Goal: Task Accomplishment & Management: Manage account settings

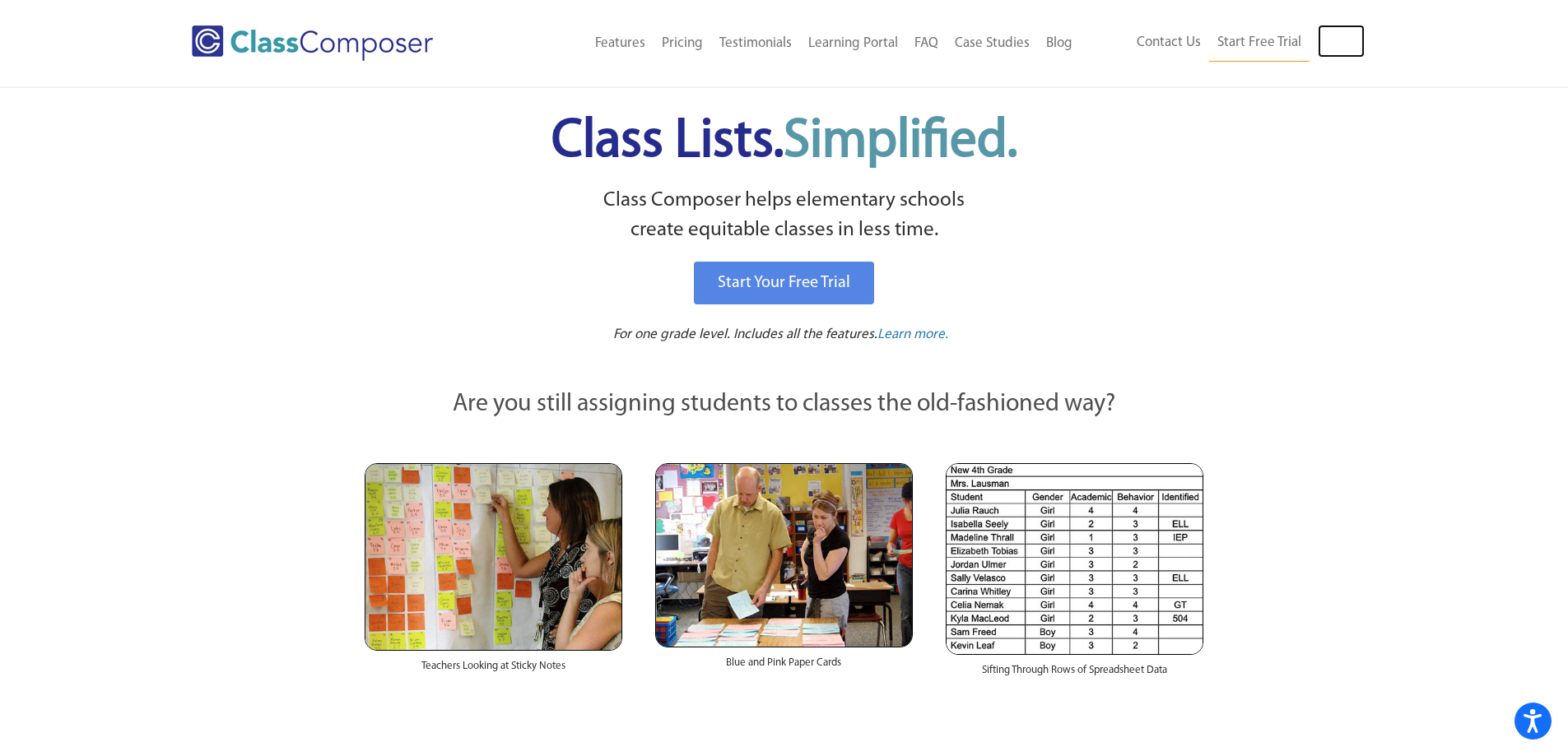
click at [1348, 46] on link "Log In" at bounding box center [1341, 41] width 47 height 33
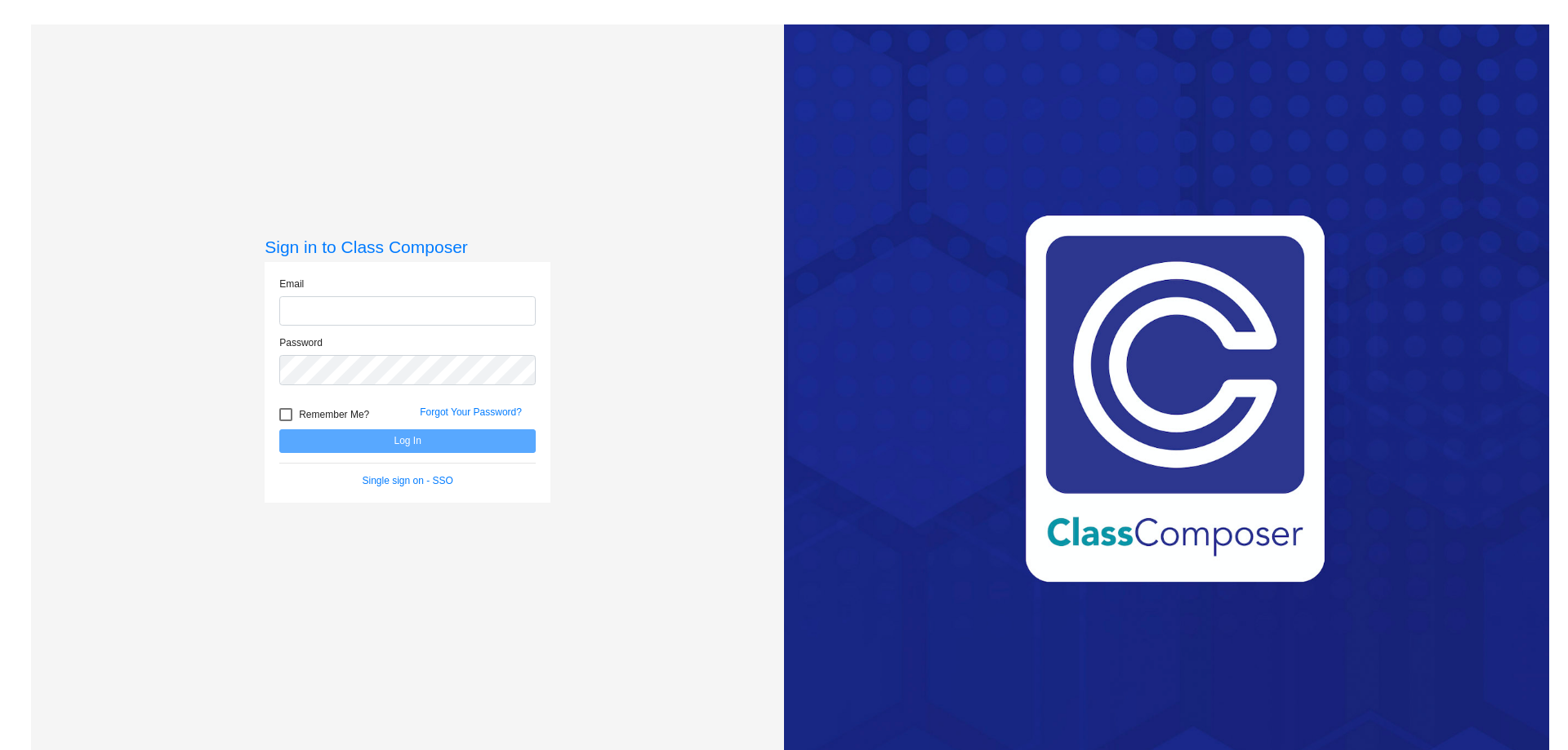
type input "[EMAIL_ADDRESS][DOMAIN_NAME]"
click at [424, 441] on button "Log In" at bounding box center [408, 441] width 257 height 24
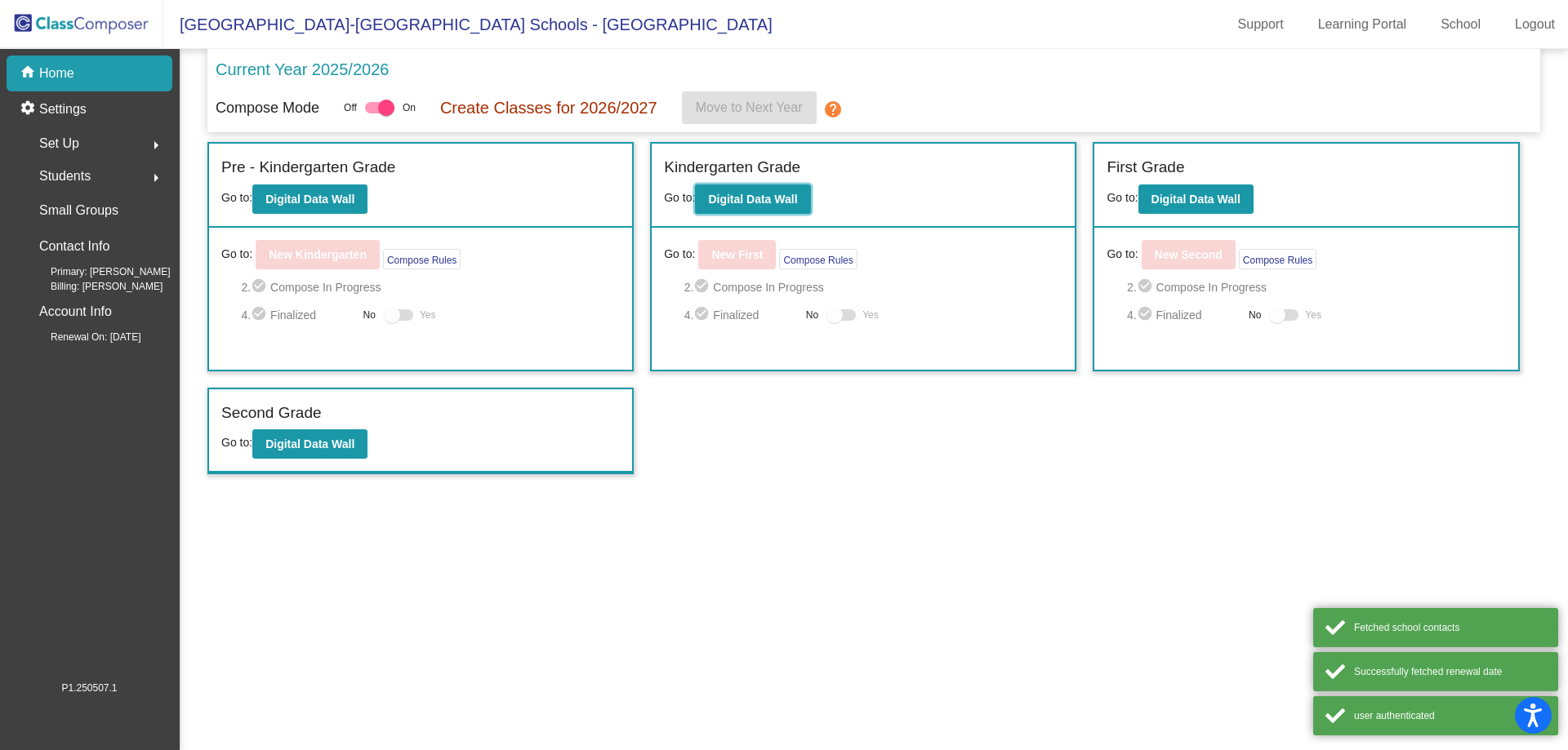
click at [756, 202] on b "Digital Data Wall" at bounding box center [752, 199] width 89 height 13
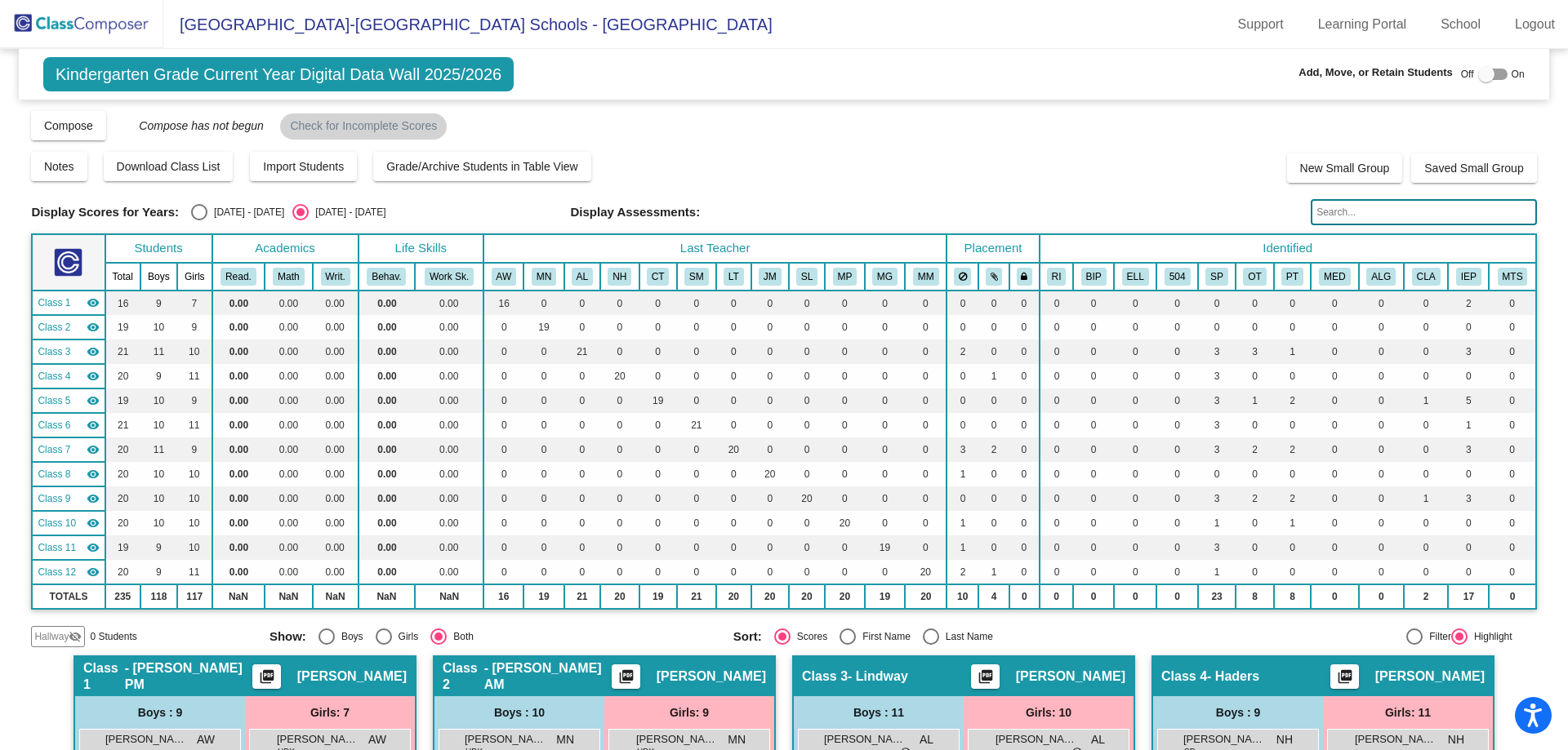
click at [1357, 215] on input "text" at bounding box center [1424, 212] width 226 height 26
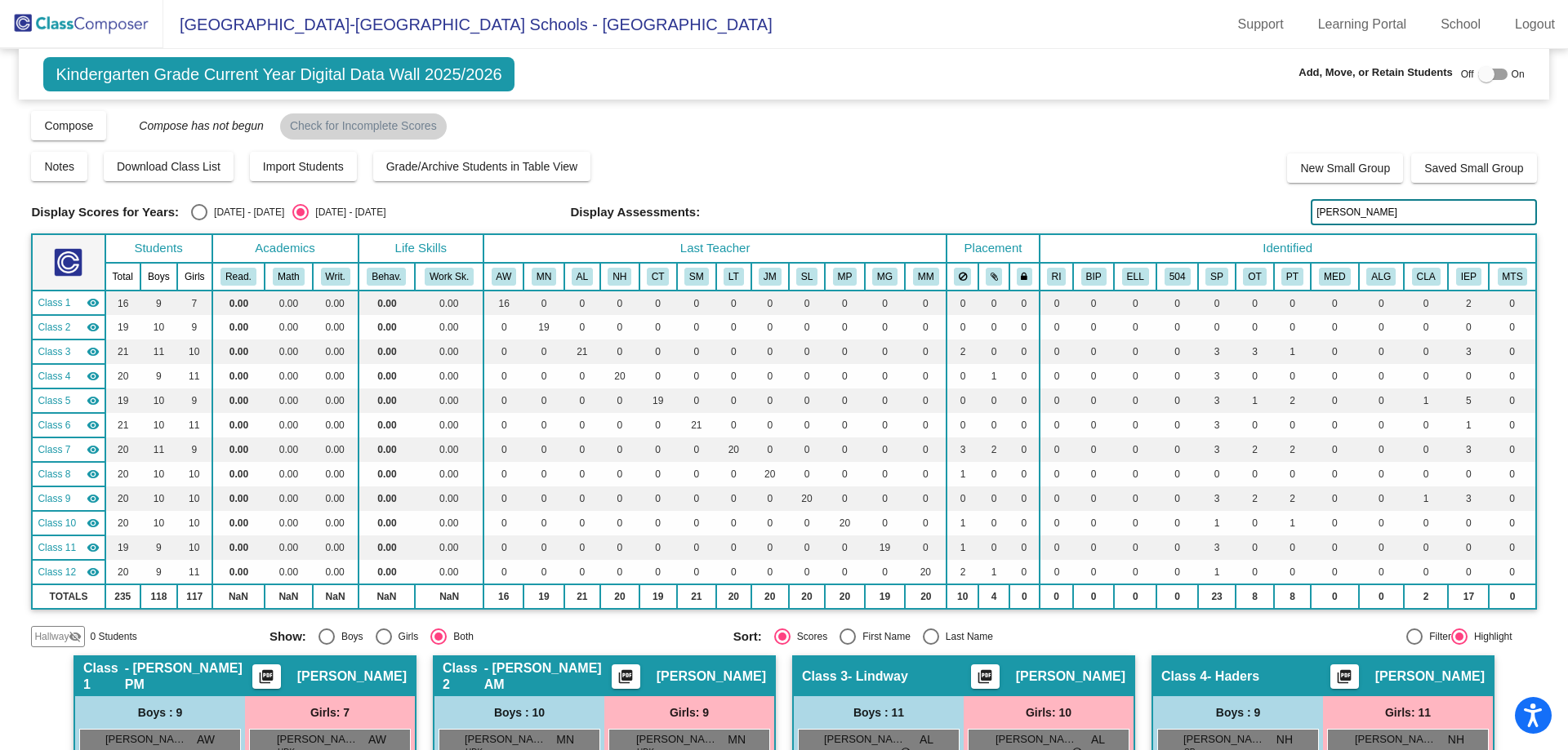
type input "[PERSON_NAME]"
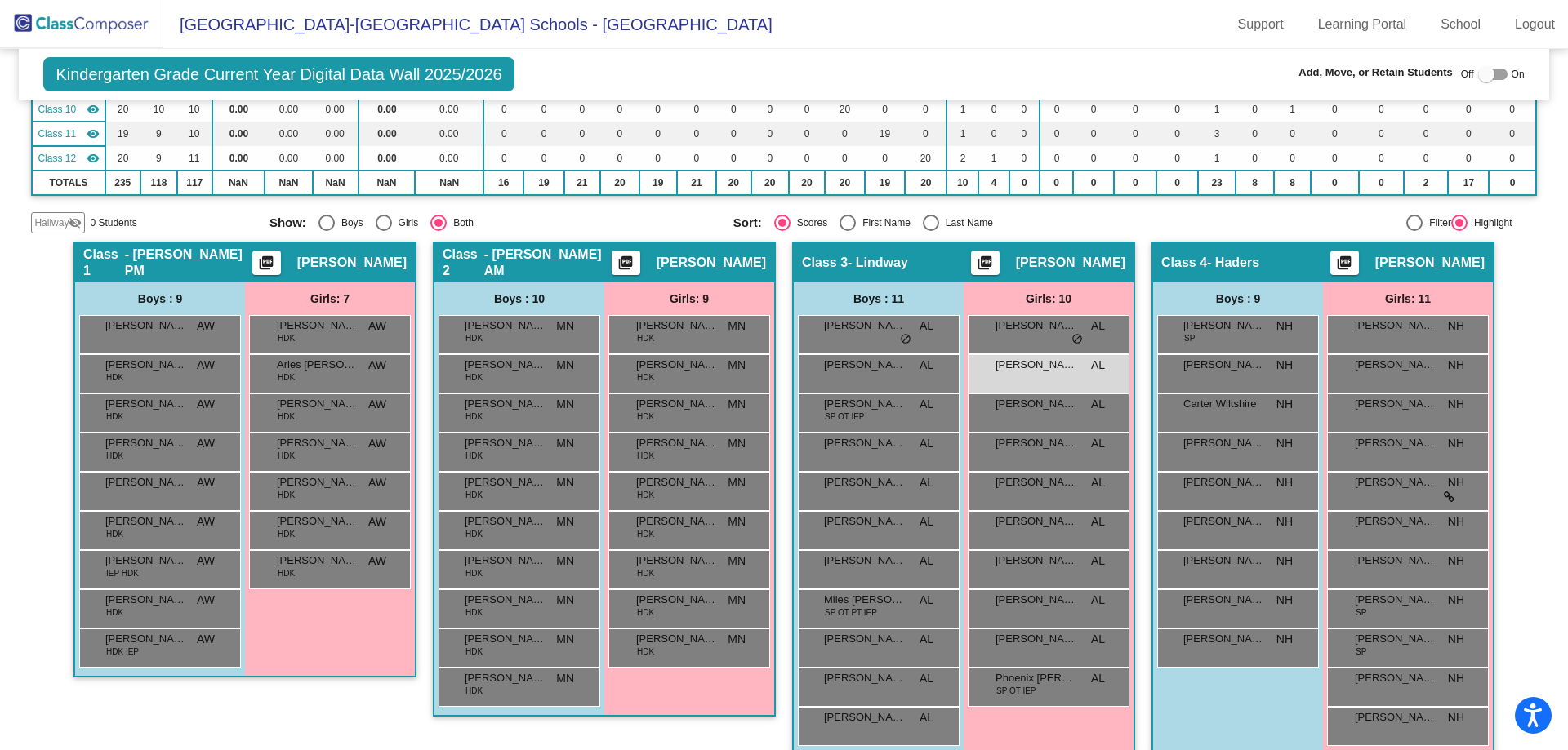
scroll to position [401, 0]
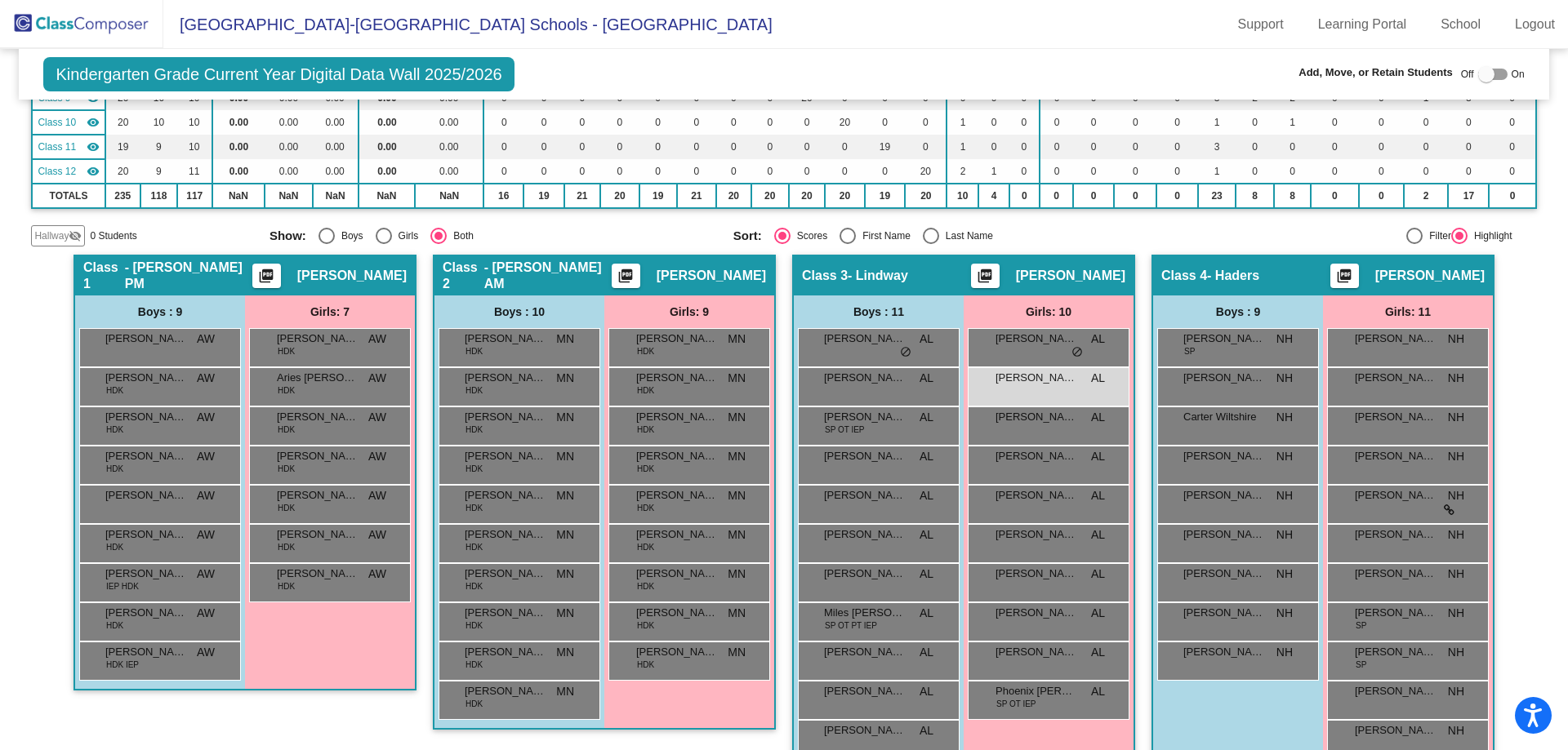
click at [1054, 384] on span "Charlotte Hegler" at bounding box center [1037, 377] width 82 height 16
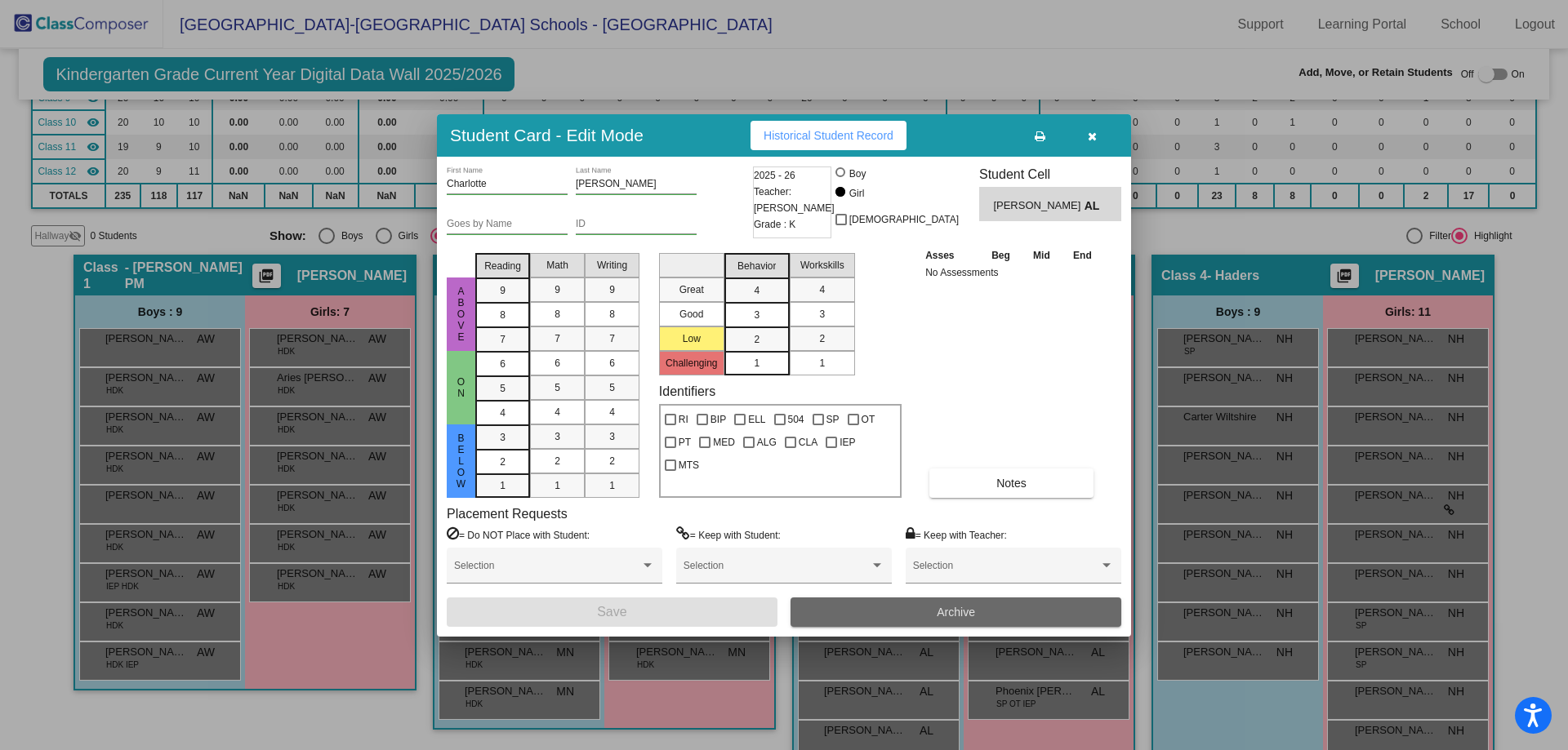
click at [952, 611] on span "Archive" at bounding box center [955, 612] width 39 height 13
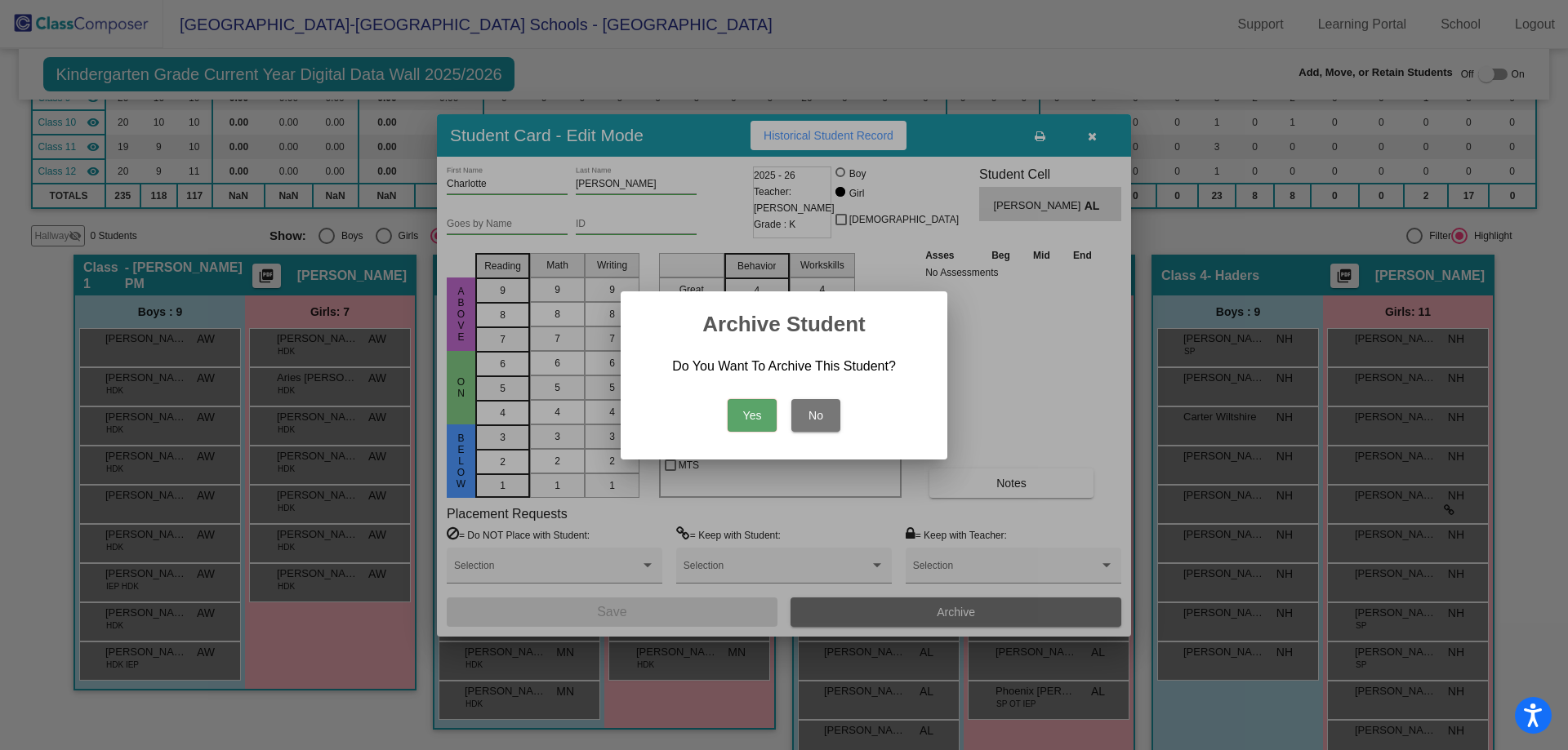
click at [766, 418] on button "Yes" at bounding box center [752, 415] width 49 height 33
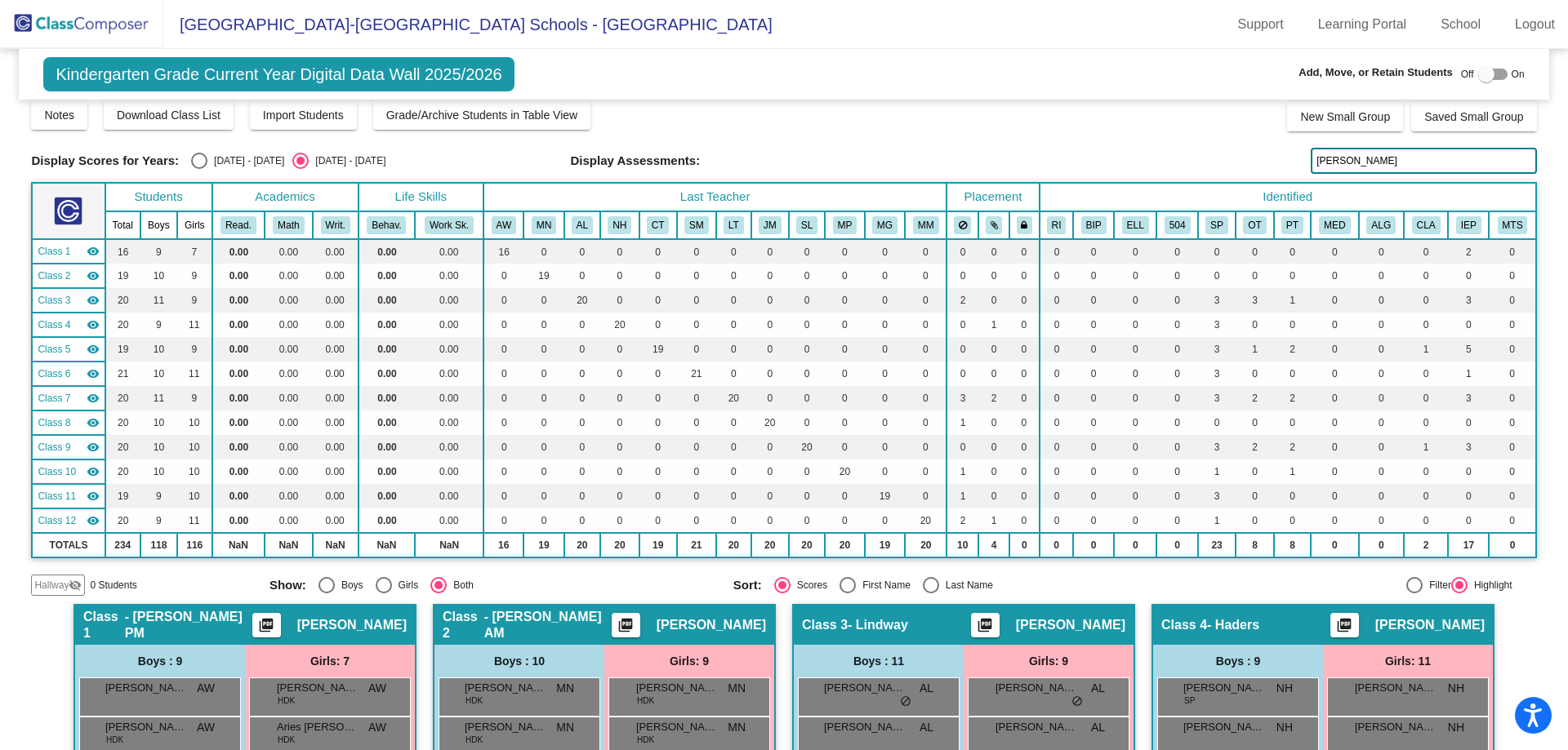
scroll to position [0, 0]
